Goal: Task Accomplishment & Management: Complete application form

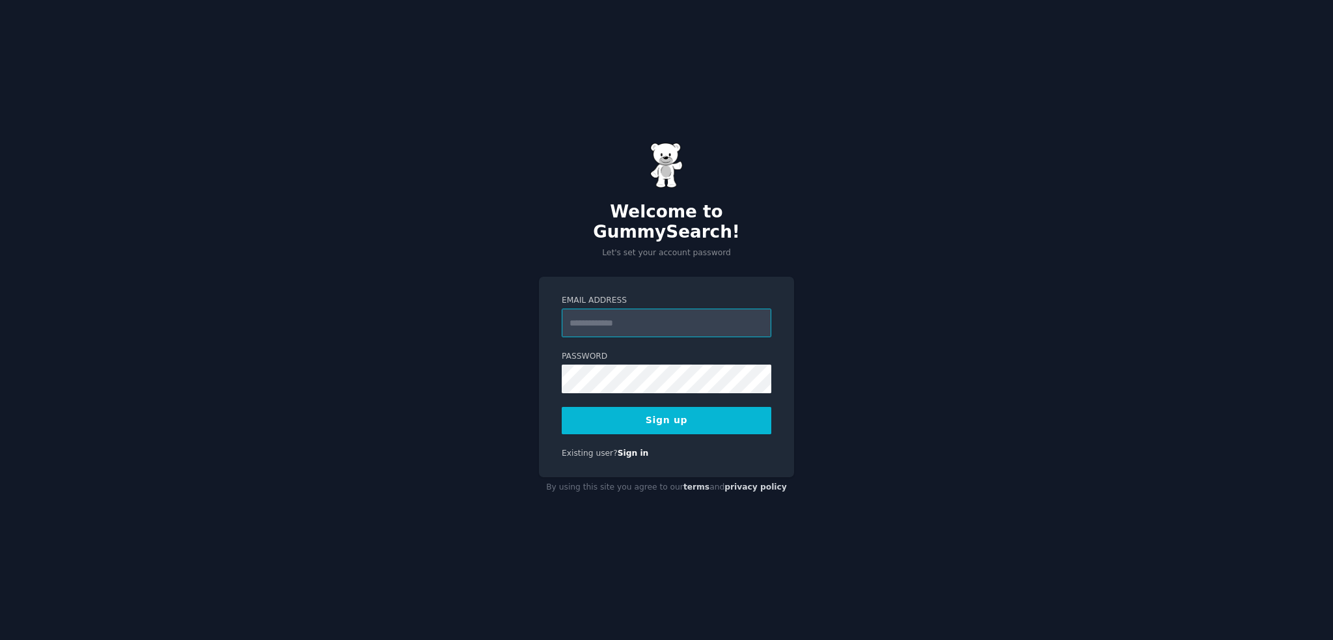
click at [634, 309] on input "Email Address" at bounding box center [667, 323] width 210 height 29
type input "**********"
click at [652, 408] on button "Sign up" at bounding box center [667, 420] width 210 height 27
click at [678, 435] on div "**********" at bounding box center [666, 377] width 255 height 200
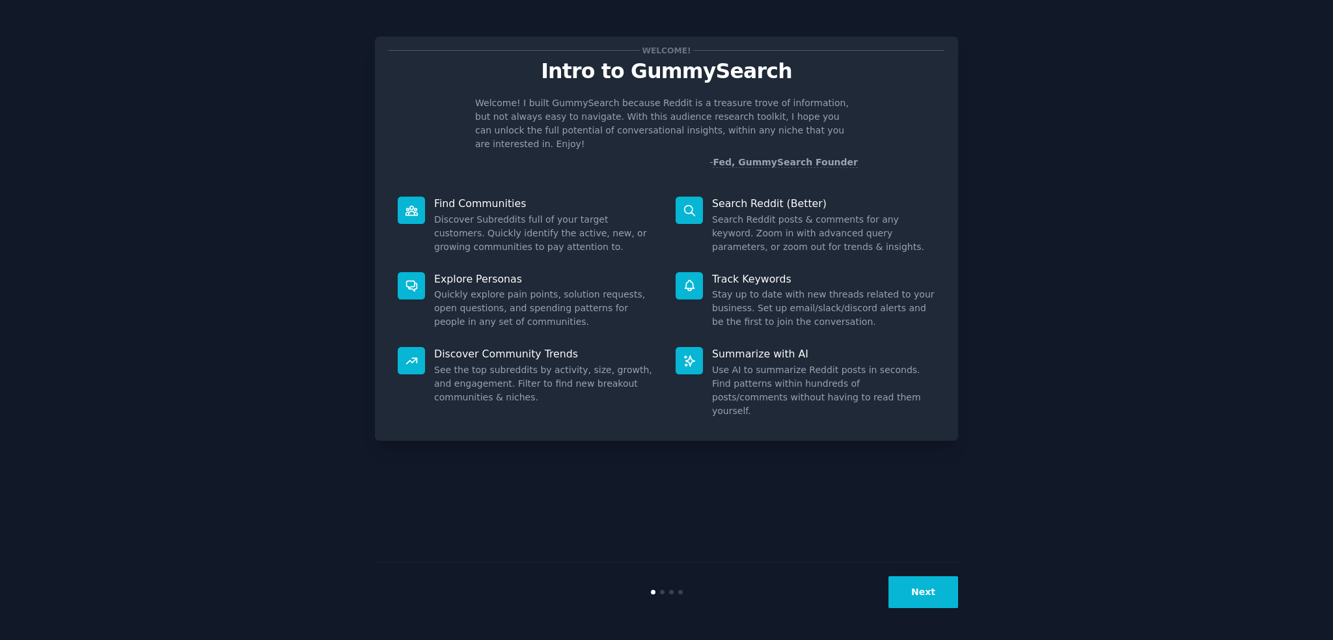
click at [925, 595] on button "Next" at bounding box center [924, 592] width 70 height 32
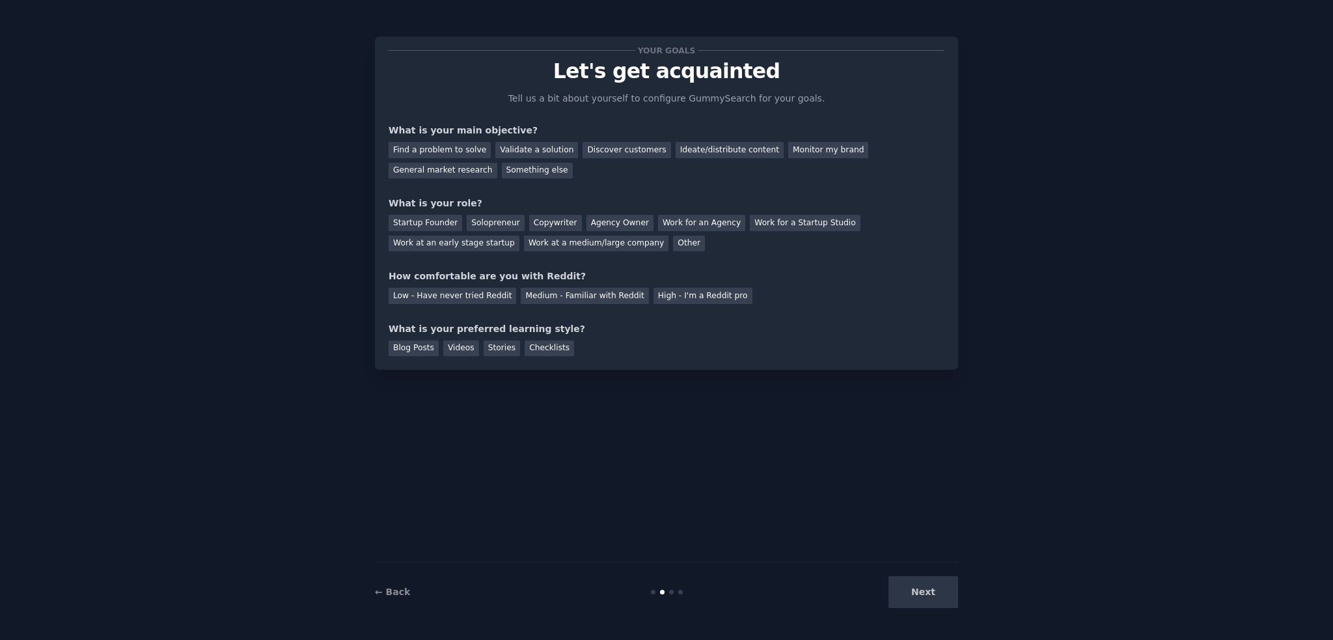
click at [918, 592] on div "Next" at bounding box center [861, 592] width 195 height 32
click at [919, 593] on div "Next" at bounding box center [861, 592] width 195 height 32
click at [925, 593] on div "Next" at bounding box center [861, 592] width 195 height 32
click at [1000, 531] on div "Your goals Let's get acquainted Tell us a bit about yourself to configure Gummy…" at bounding box center [666, 319] width 1297 height 603
click at [742, 503] on div "Your goals Let's get acquainted Tell us a bit about yourself to configure Gummy…" at bounding box center [666, 319] width 583 height 603
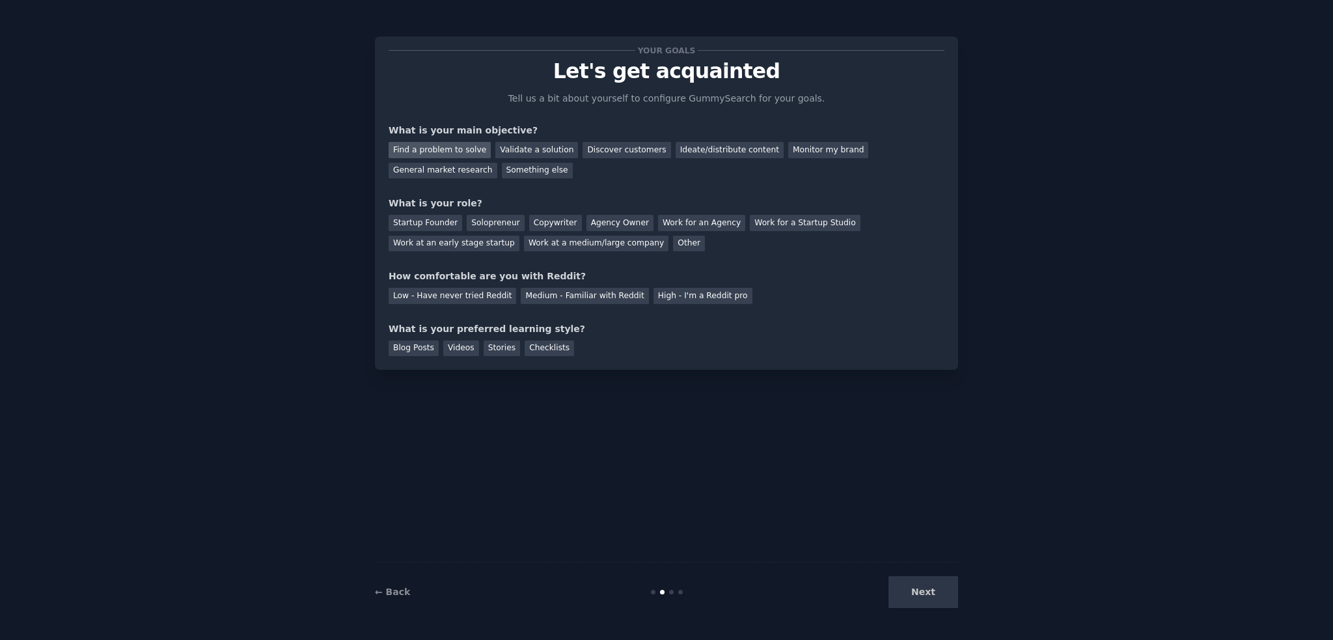
click at [445, 150] on div "Find a problem to solve" at bounding box center [440, 150] width 102 height 16
click at [601, 148] on div "Discover customers" at bounding box center [627, 150] width 88 height 16
click at [462, 148] on div "Find a problem to solve" at bounding box center [440, 150] width 102 height 16
click at [597, 226] on div "Agency Owner" at bounding box center [619, 223] width 67 height 16
click at [586, 296] on div "Medium - Familiar with Reddit" at bounding box center [585, 296] width 128 height 16
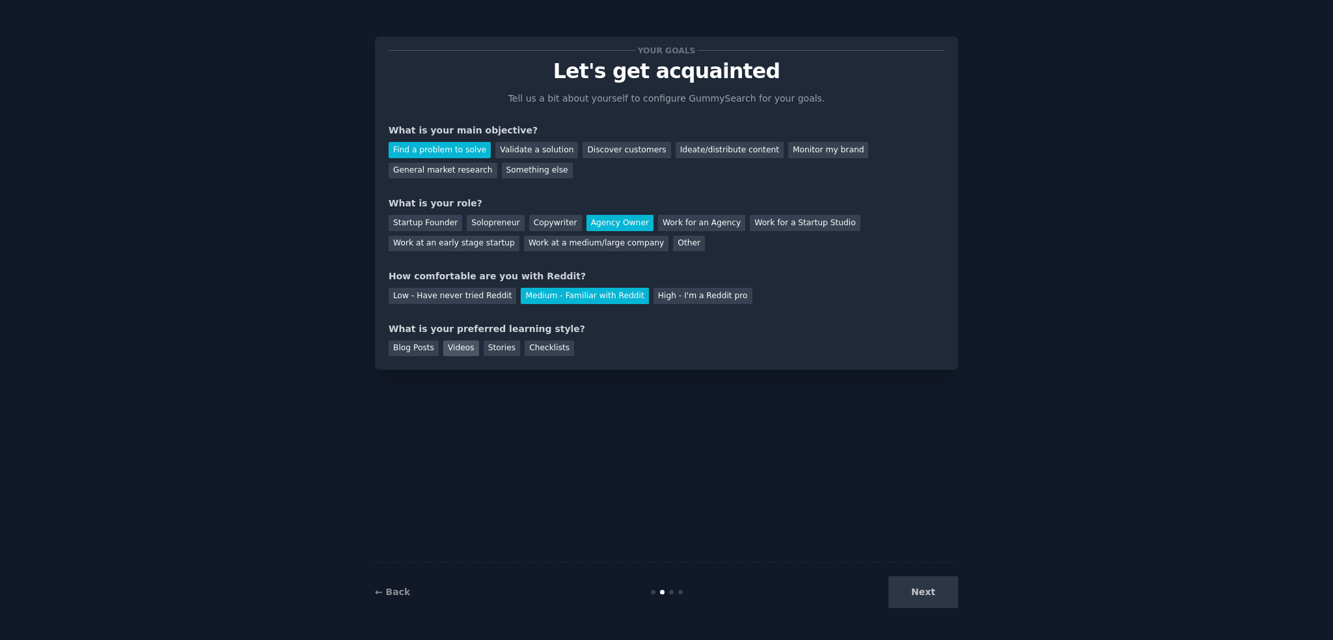
click at [463, 348] on div "Videos" at bounding box center [461, 348] width 36 height 16
click at [913, 586] on button "Next" at bounding box center [924, 592] width 70 height 32
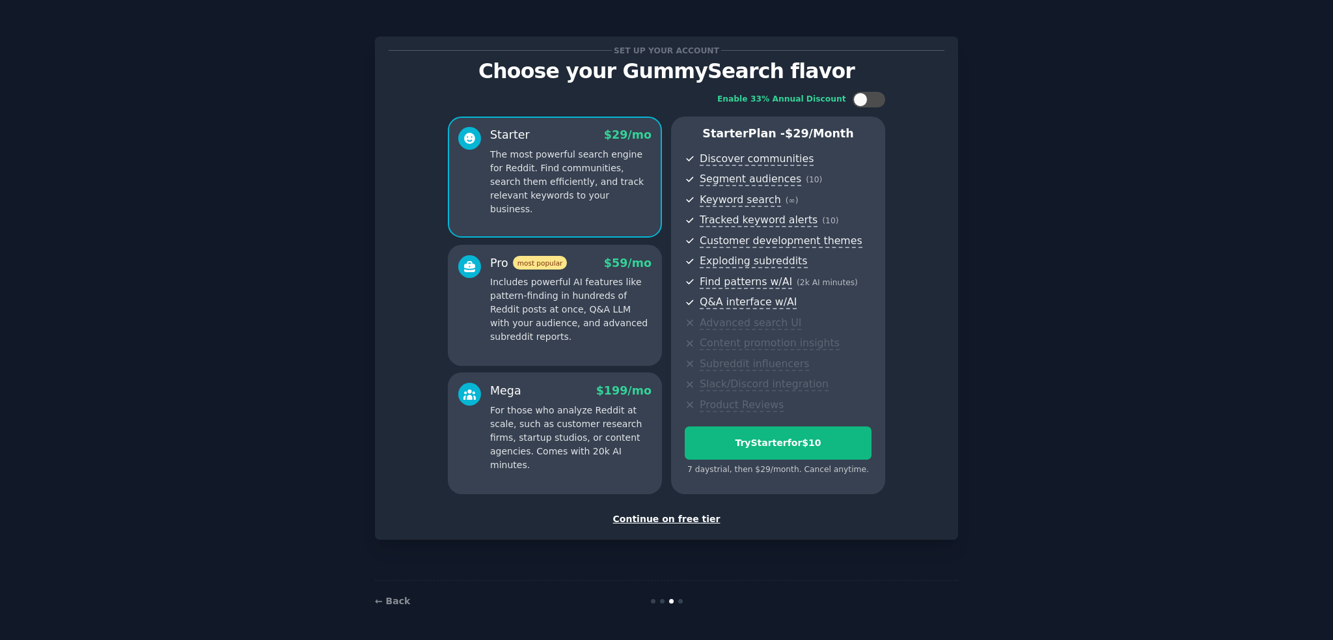
click at [669, 519] on div "Continue on free tier" at bounding box center [667, 519] width 556 height 14
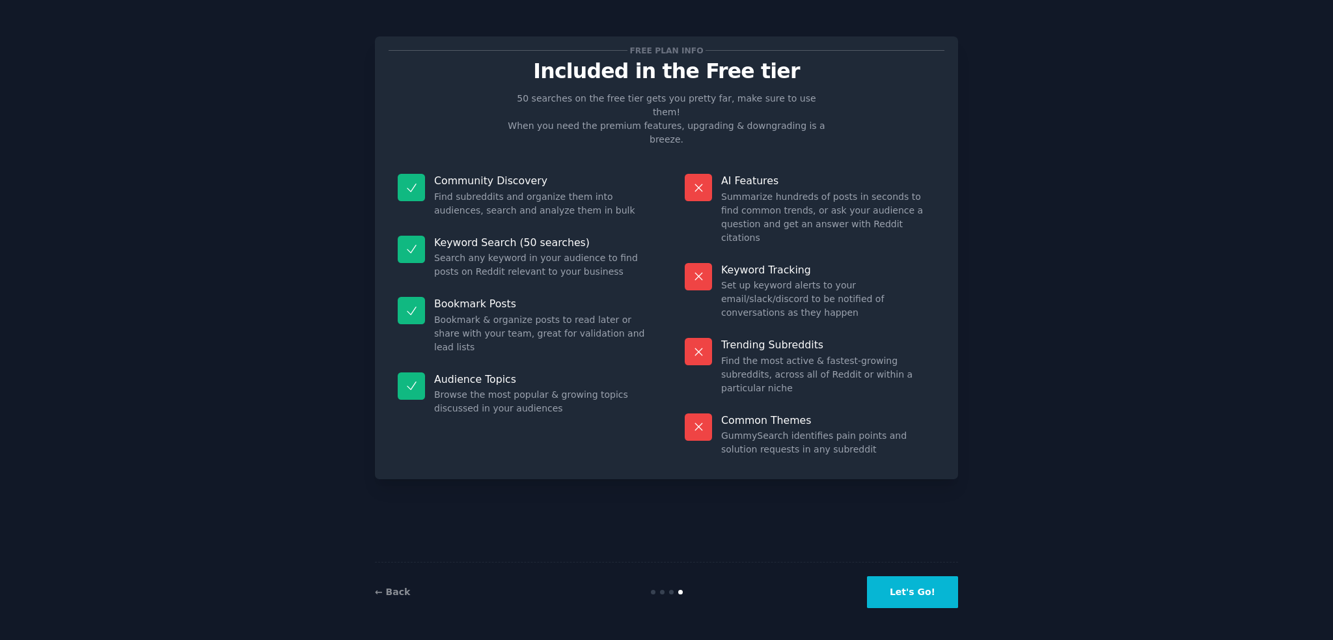
click at [922, 596] on button "Let's Go!" at bounding box center [912, 592] width 91 height 32
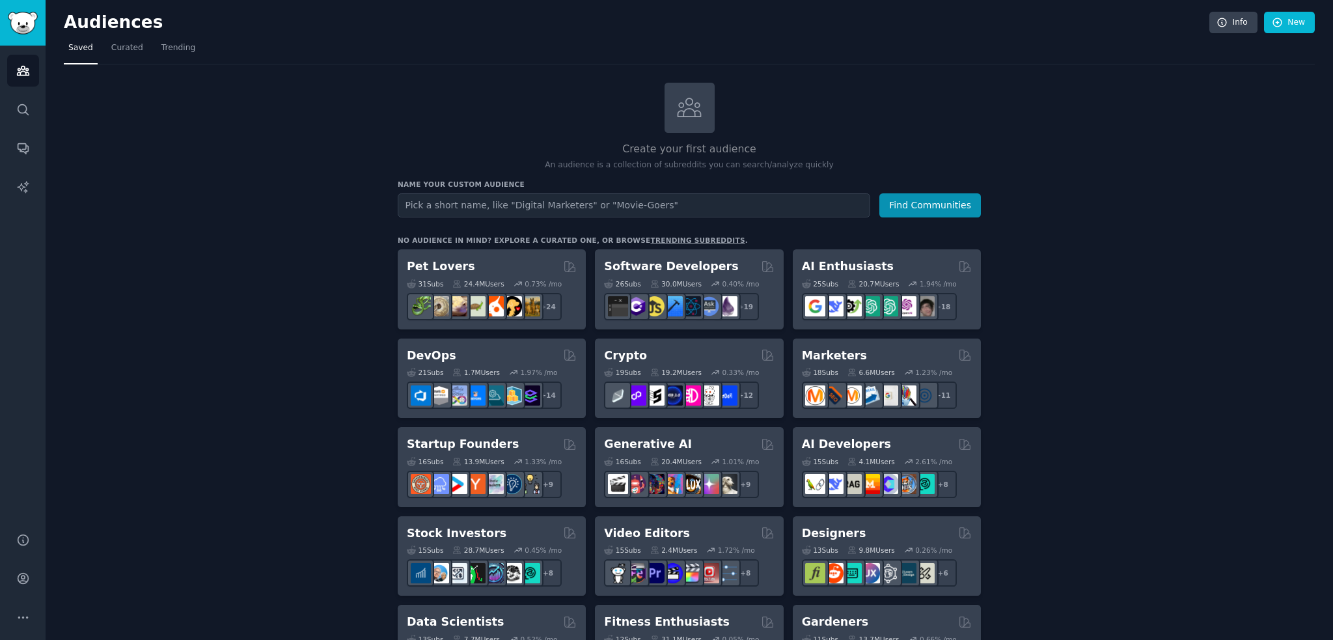
click at [484, 202] on input "text" at bounding box center [634, 205] width 473 height 24
type input "j"
